Goal: Task Accomplishment & Management: Manage account settings

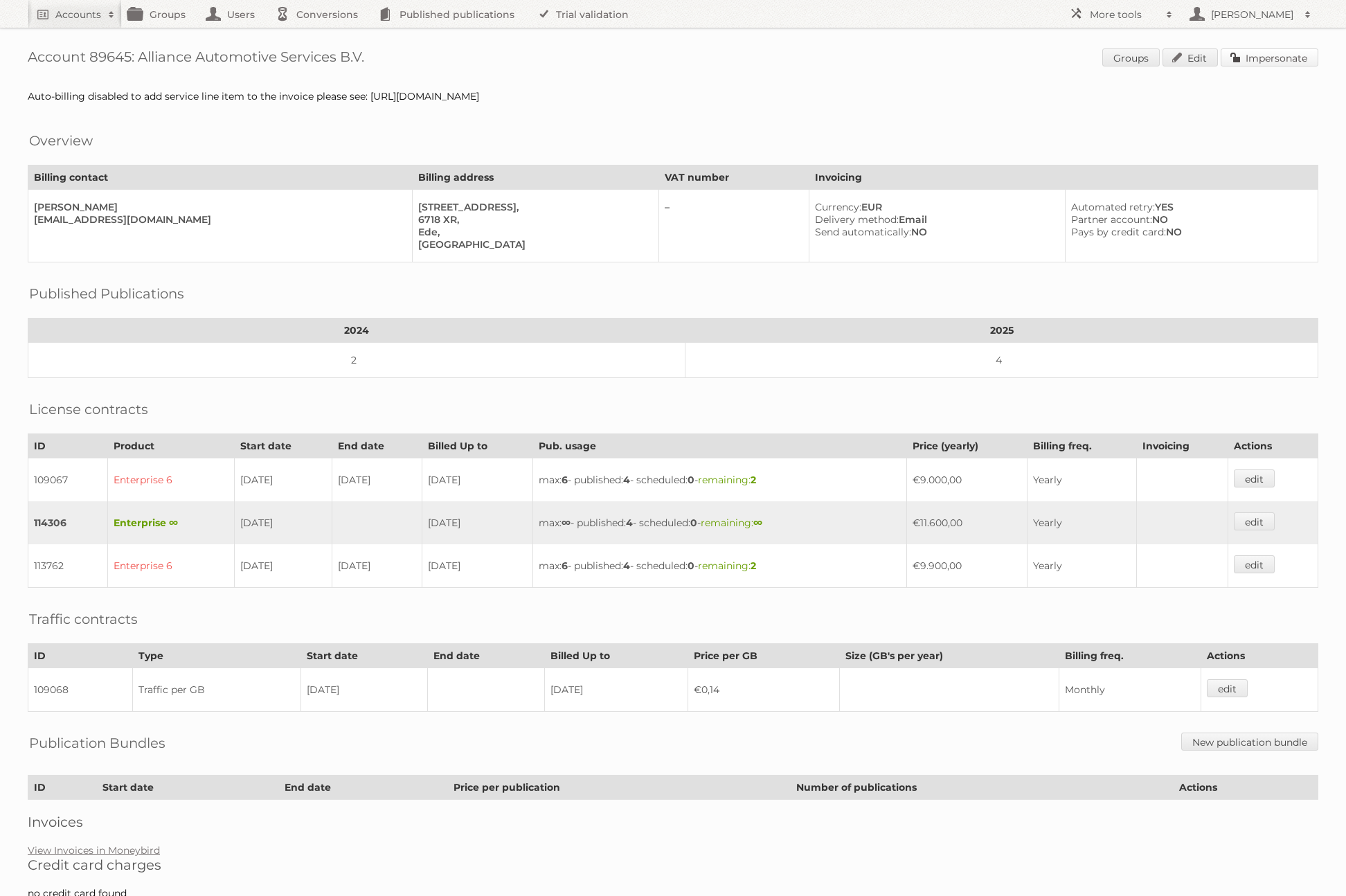
click at [1265, 59] on link "Impersonate" at bounding box center [1269, 57] width 98 height 18
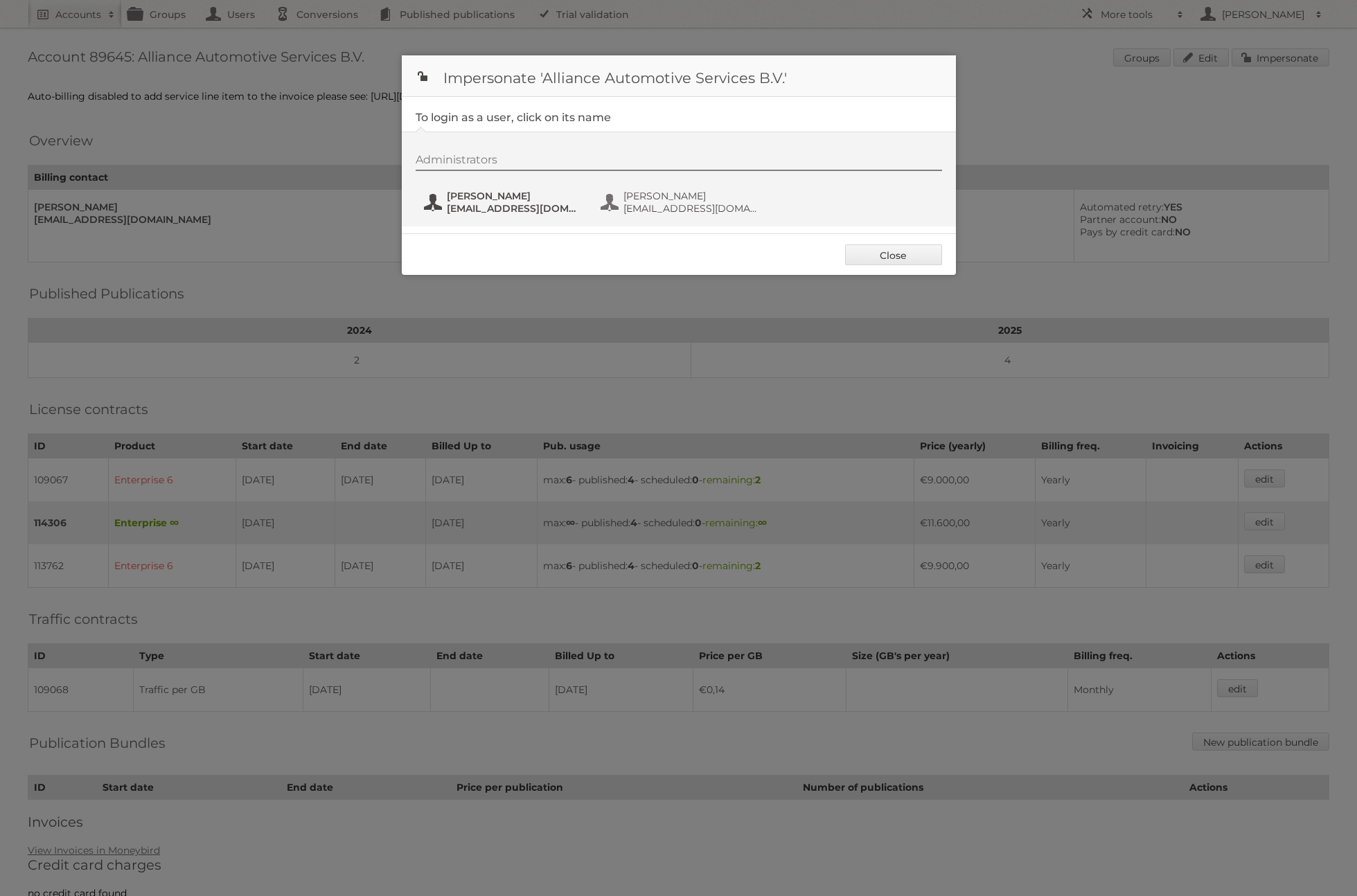
click at [528, 206] on span "[EMAIL_ADDRESS][DOMAIN_NAME]" at bounding box center [514, 208] width 134 height 12
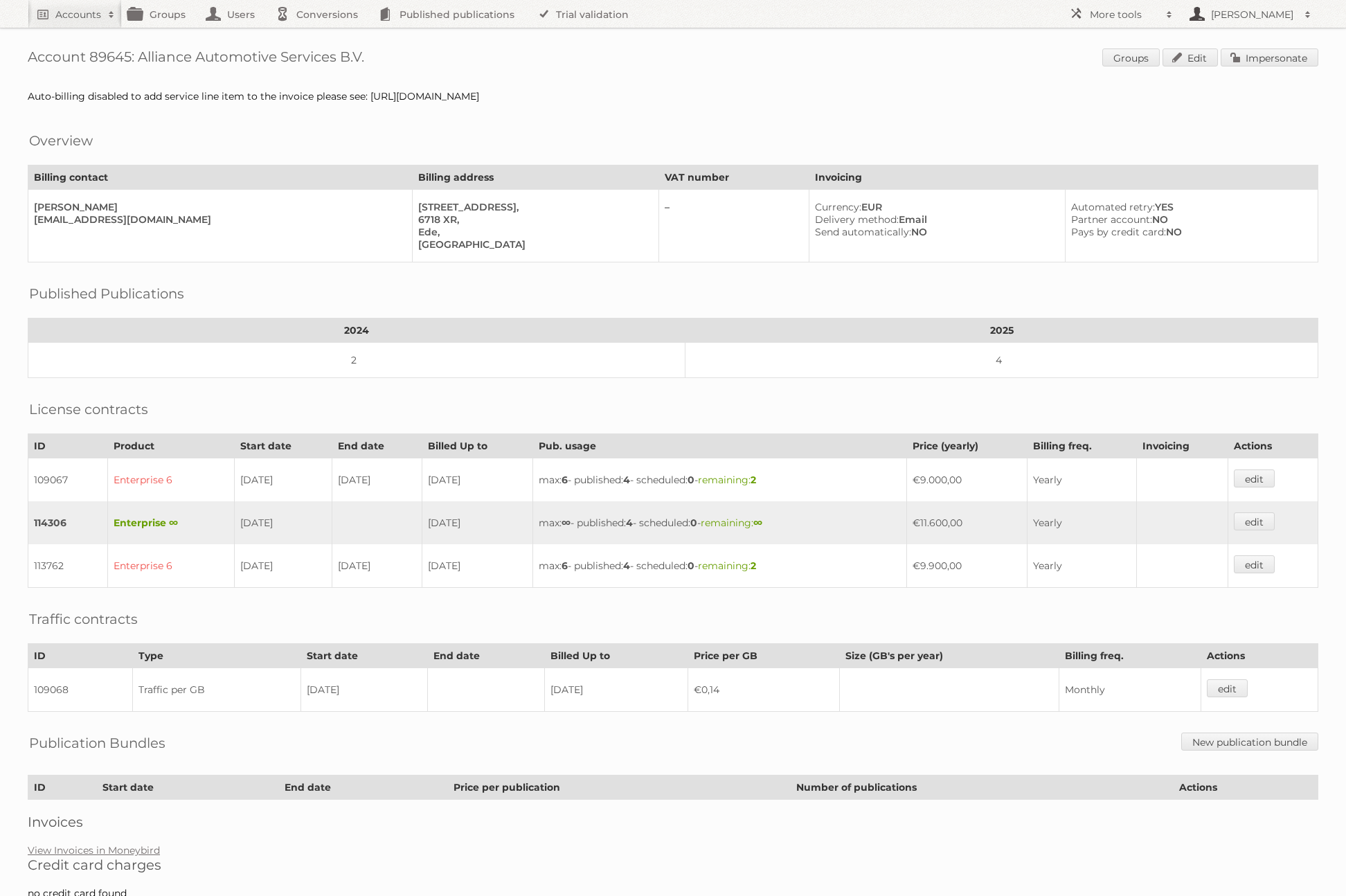
click at [1216, 21] on link "[PERSON_NAME]" at bounding box center [1249, 14] width 139 height 28
click at [85, 21] on link "Accounts" at bounding box center [75, 14] width 94 height 28
type input"] "[PERSON_NAME][EMAIL_ADDRESS][DOMAIN_NAME]"
click at [319, 35] on input "Search" at bounding box center [329, 45] width 20 height 20
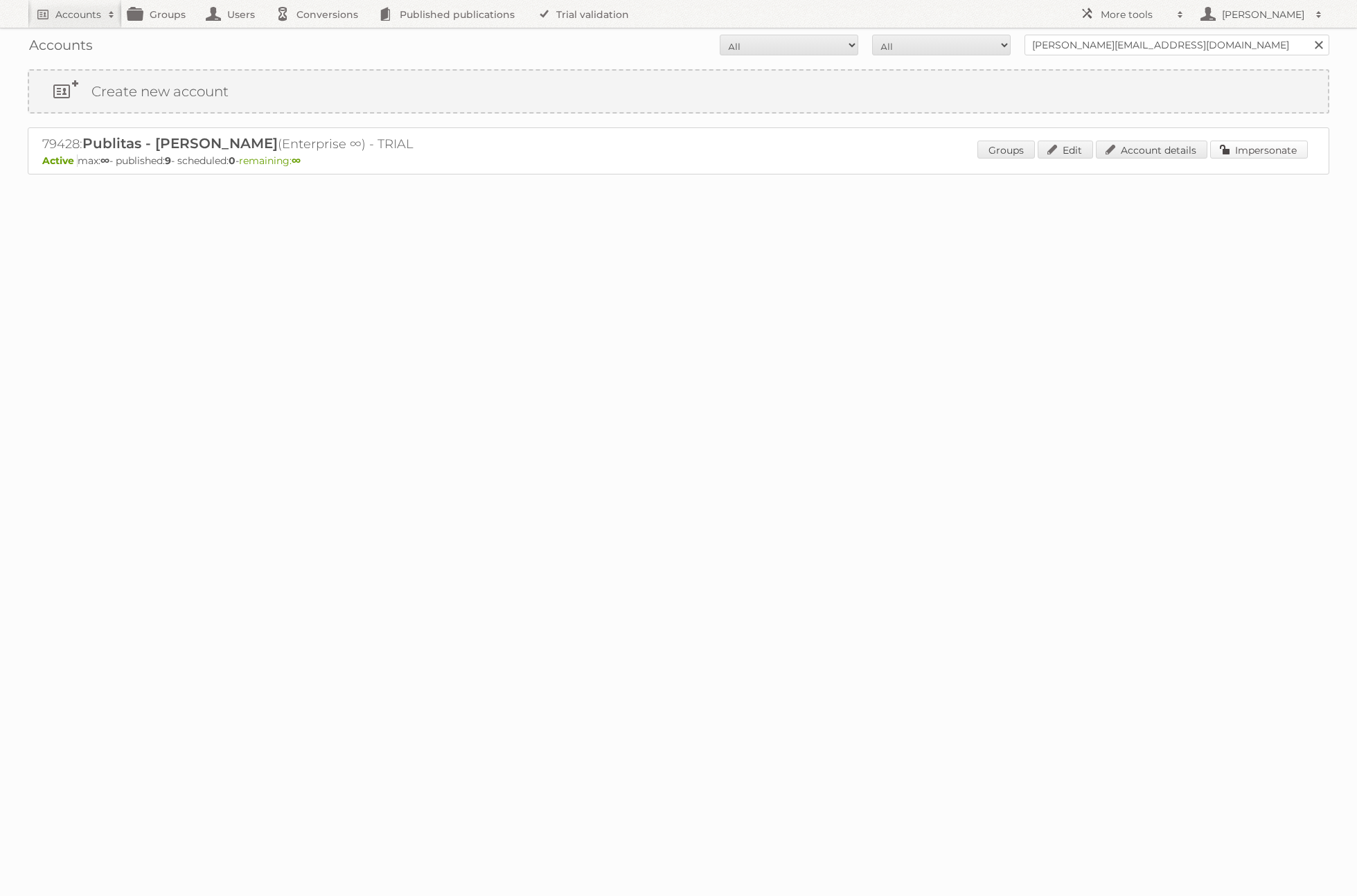
click at [1248, 155] on link "Impersonate" at bounding box center [1259, 150] width 98 height 18
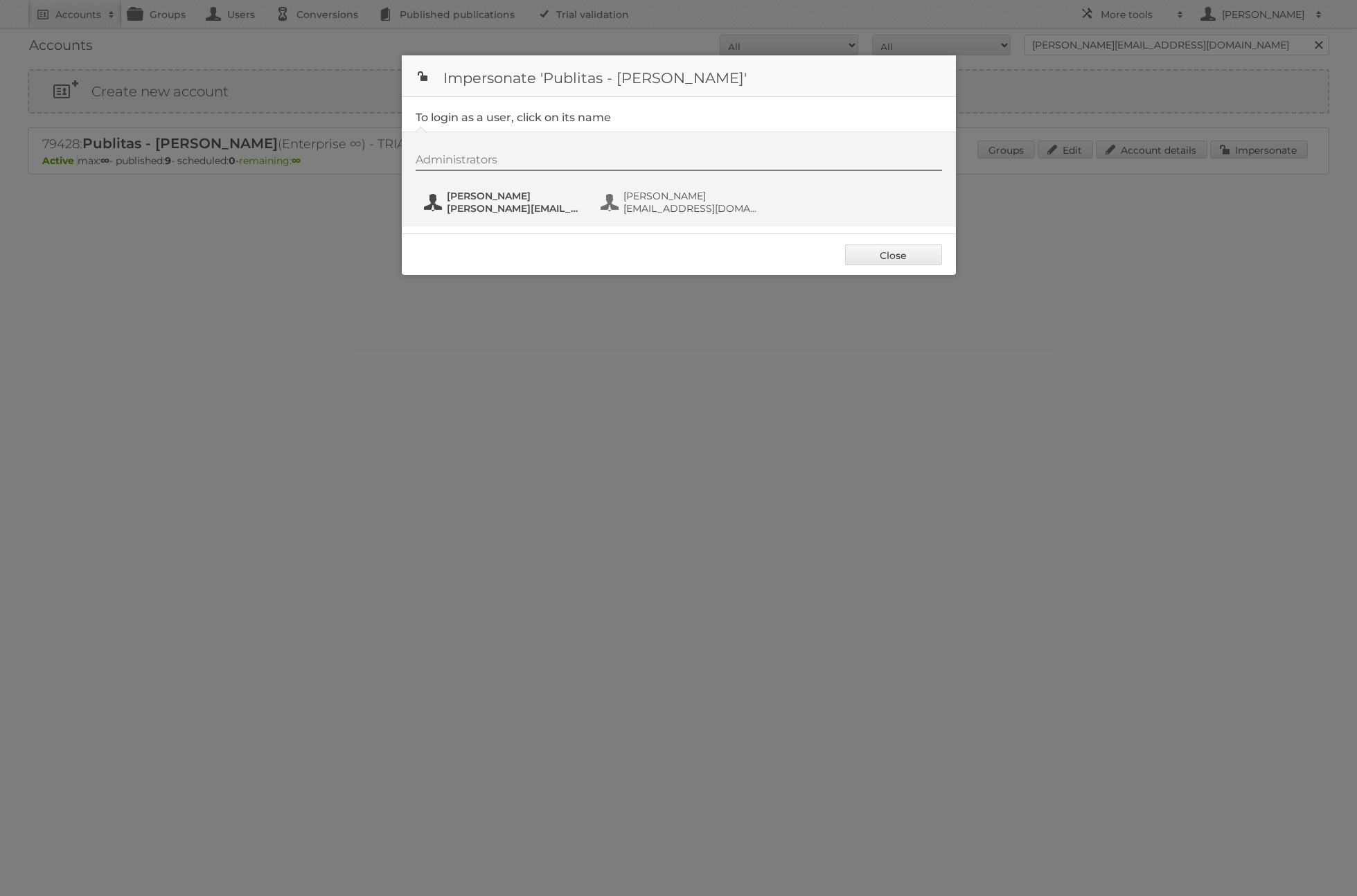
click at [516, 205] on span "[PERSON_NAME][EMAIL_ADDRESS][DOMAIN_NAME]" at bounding box center [514, 208] width 134 height 12
